Goal: Task Accomplishment & Management: Manage account settings

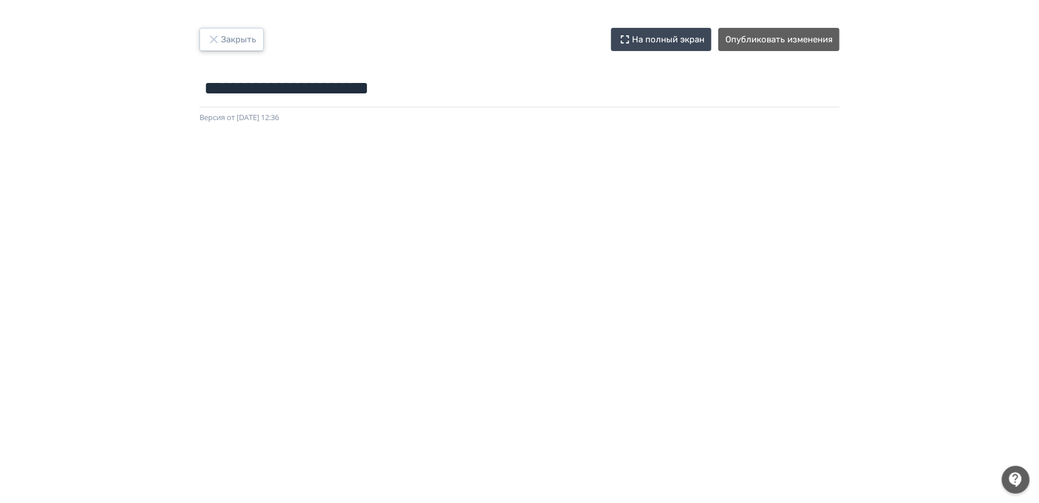
click at [240, 32] on button "Закрыть" at bounding box center [232, 39] width 64 height 23
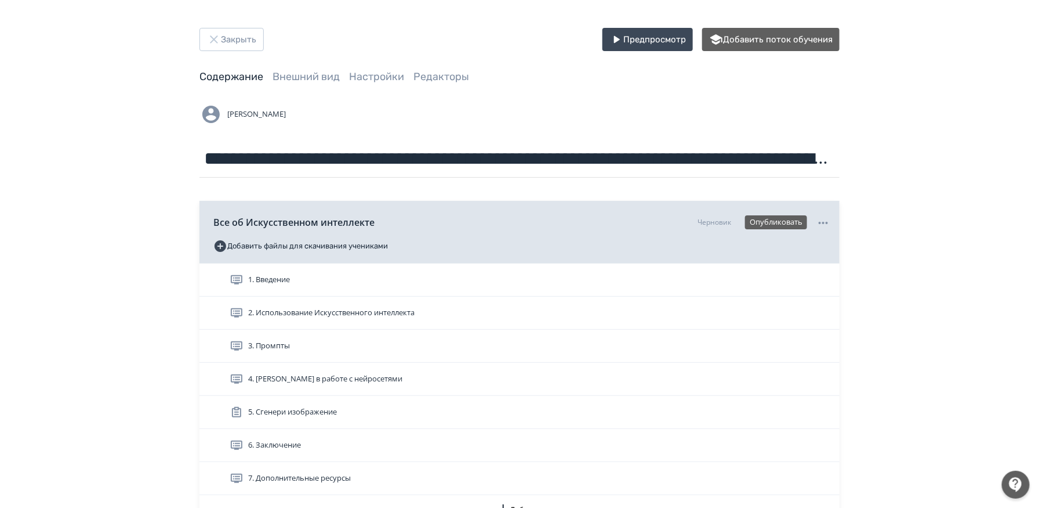
scroll to position [112, 0]
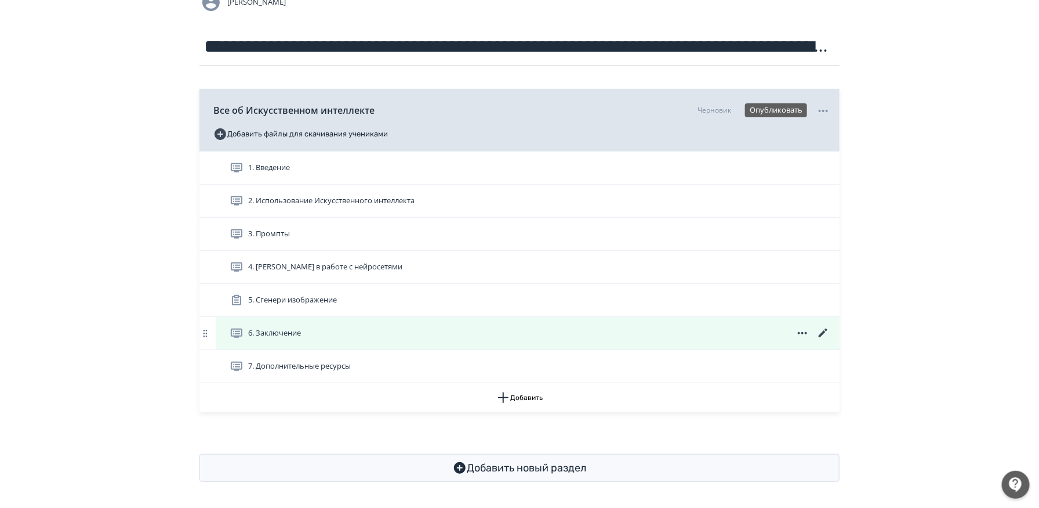
click at [823, 331] on icon at bounding box center [823, 332] width 9 height 9
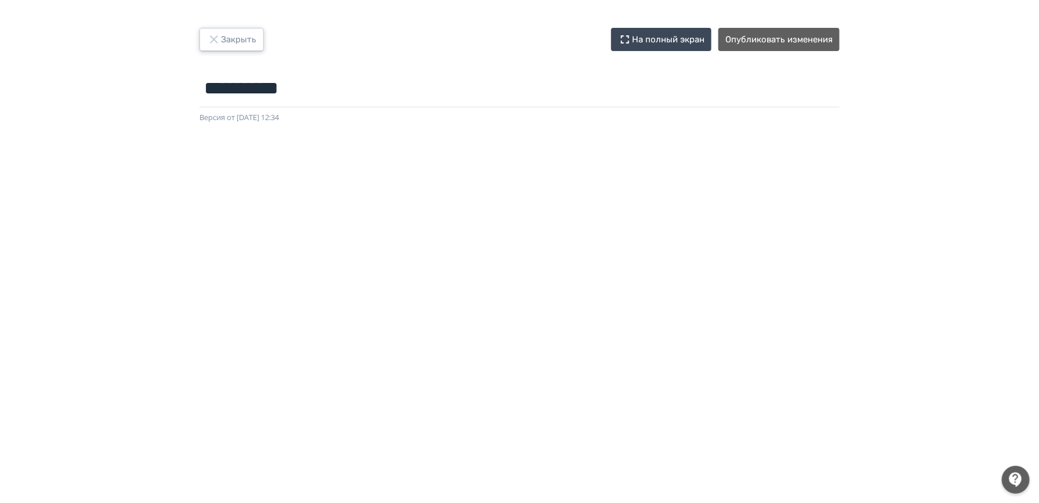
click at [239, 32] on button "Закрыть" at bounding box center [232, 39] width 64 height 23
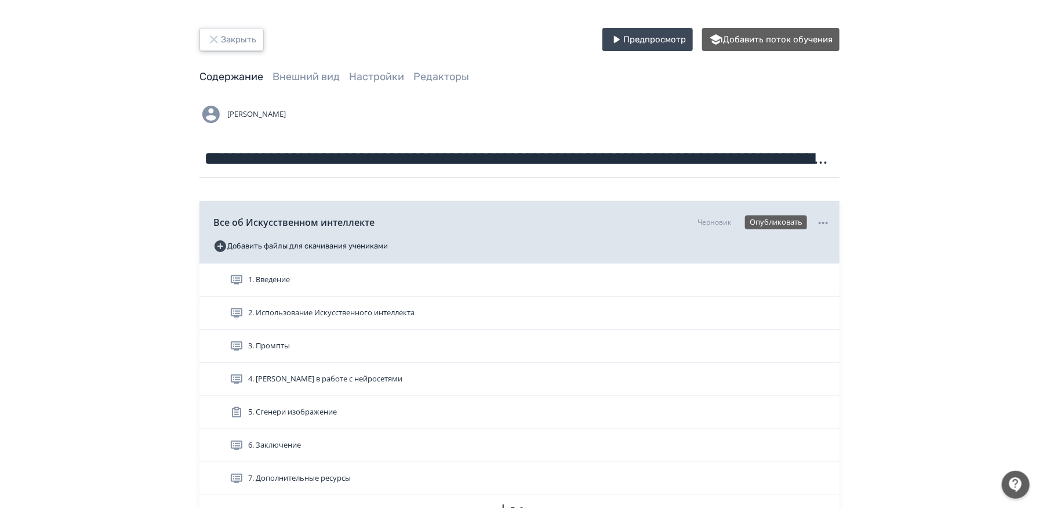
click at [238, 41] on button "Закрыть" at bounding box center [232, 39] width 64 height 23
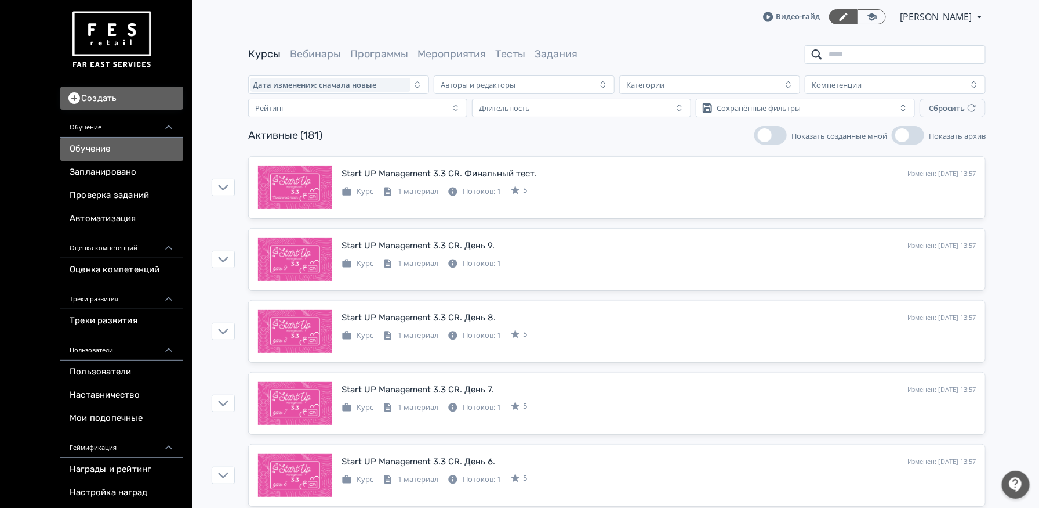
click at [854, 54] on input "search" at bounding box center [895, 54] width 181 height 19
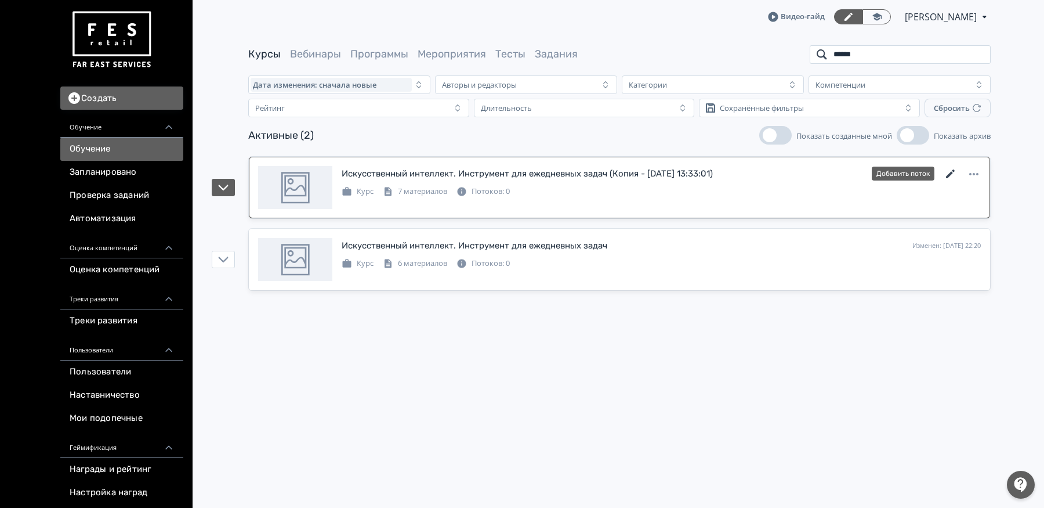
type input "******"
click at [949, 169] on icon at bounding box center [951, 174] width 14 height 14
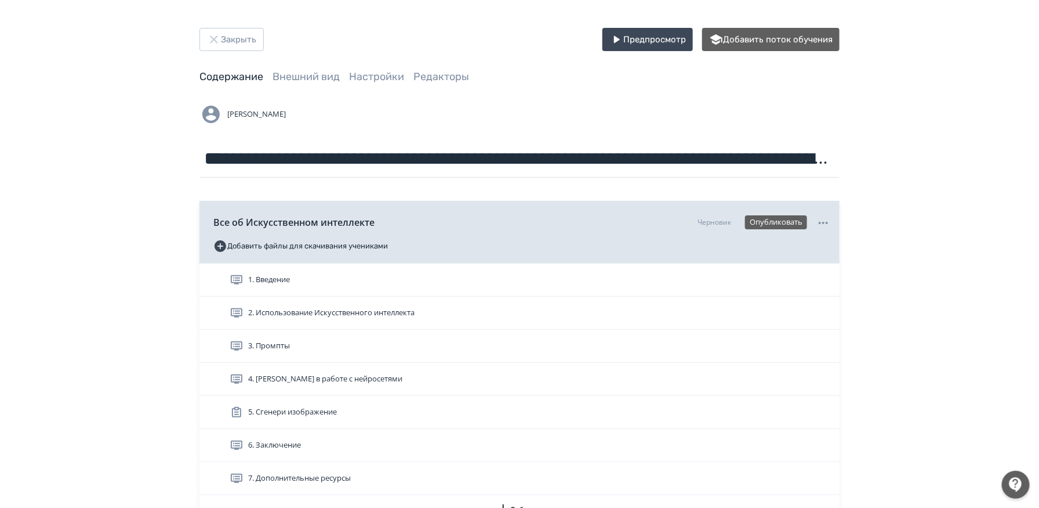
scroll to position [112, 0]
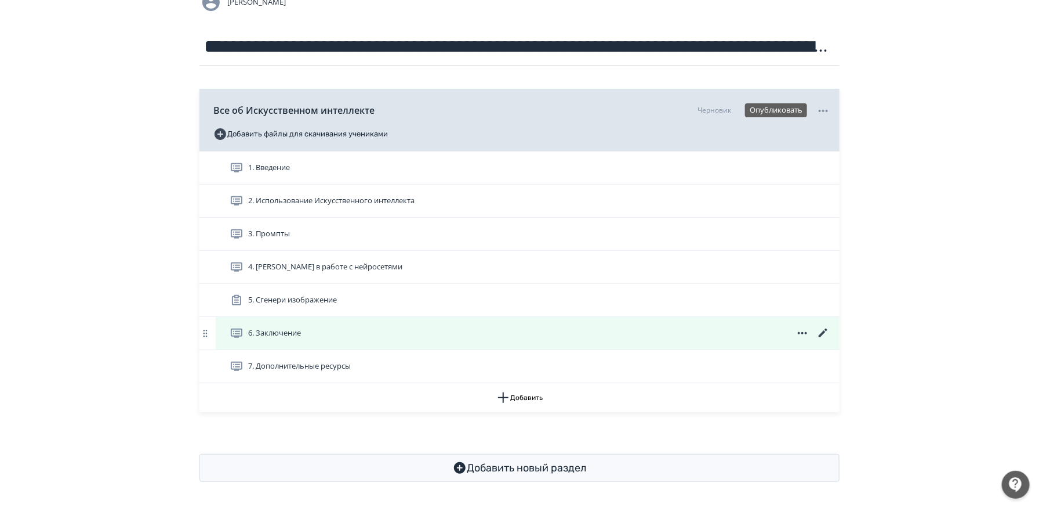
click at [823, 332] on icon at bounding box center [823, 332] width 9 height 9
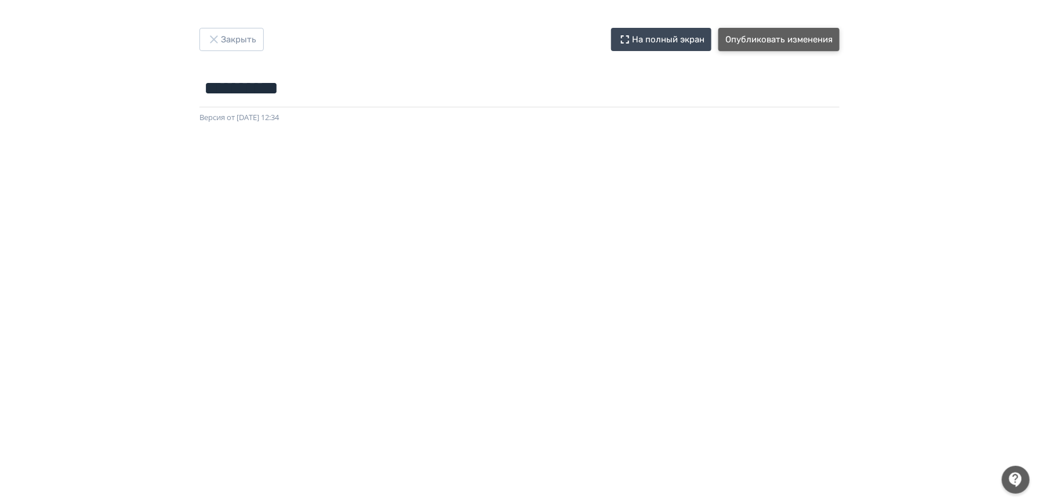
click at [790, 43] on button "Опубликовать изменения" at bounding box center [779, 39] width 121 height 23
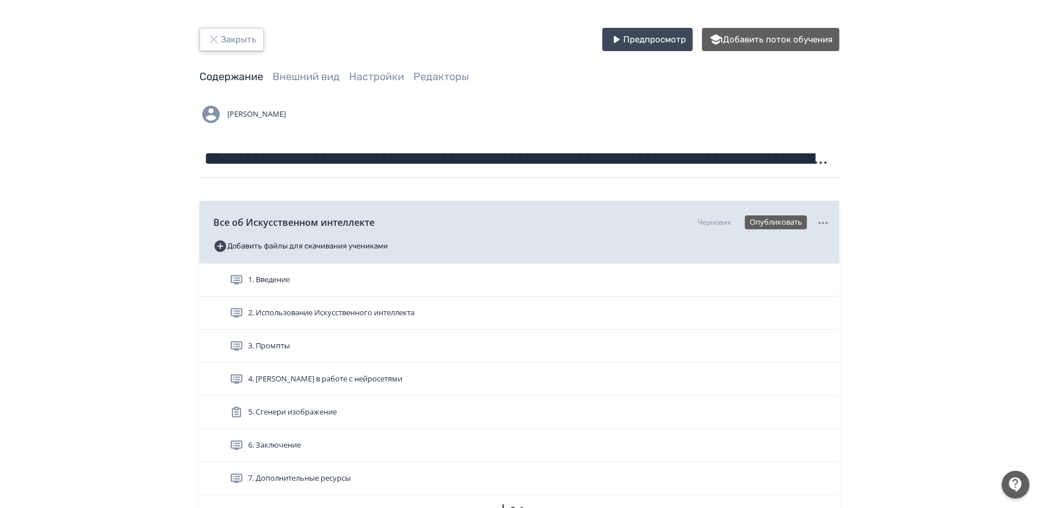
click at [241, 36] on button "Закрыть" at bounding box center [232, 39] width 64 height 23
